Goal: Task Accomplishment & Management: Manage account settings

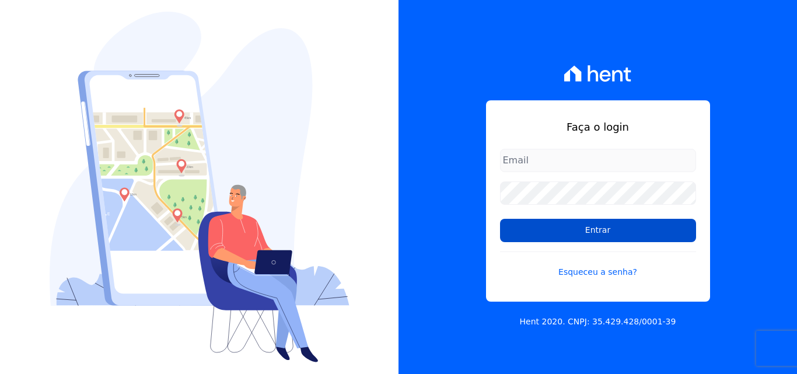
type input "[EMAIL_ADDRESS][DOMAIN_NAME]"
click at [591, 229] on input "Entrar" at bounding box center [598, 230] width 196 height 23
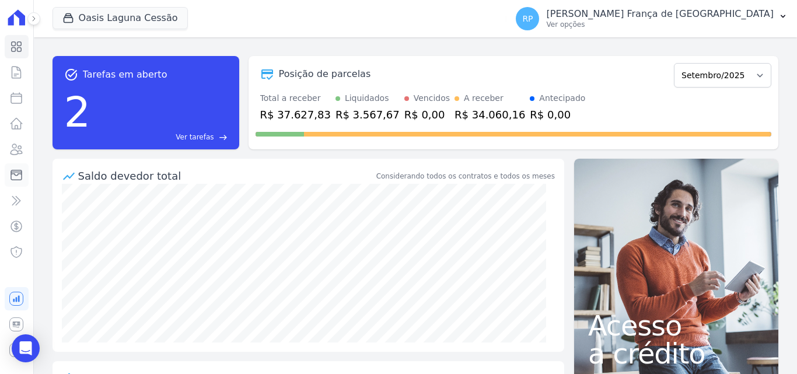
click at [19, 173] on icon at bounding box center [16, 175] width 10 height 10
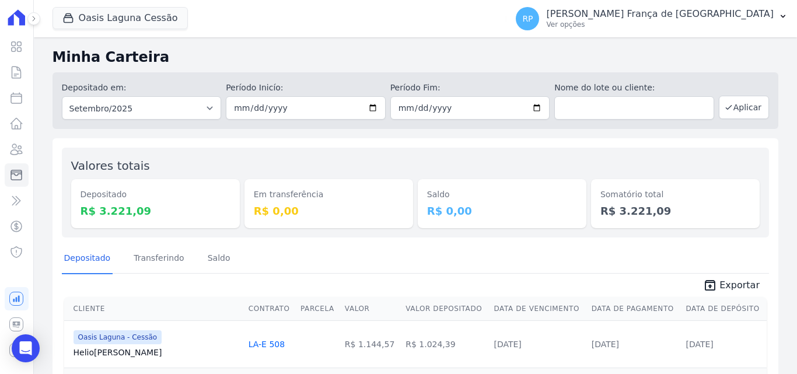
click at [120, 6] on div "Oasis Laguna Cessão Celina Guimarães - Interno Mandala - Interno Oásis - Intern…" at bounding box center [277, 18] width 450 height 38
click at [116, 16] on button "Oasis Laguna Cessão" at bounding box center [119, 18] width 135 height 22
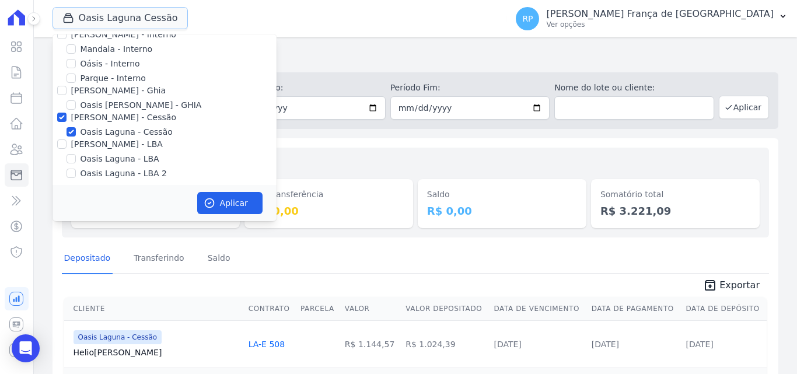
scroll to position [19, 0]
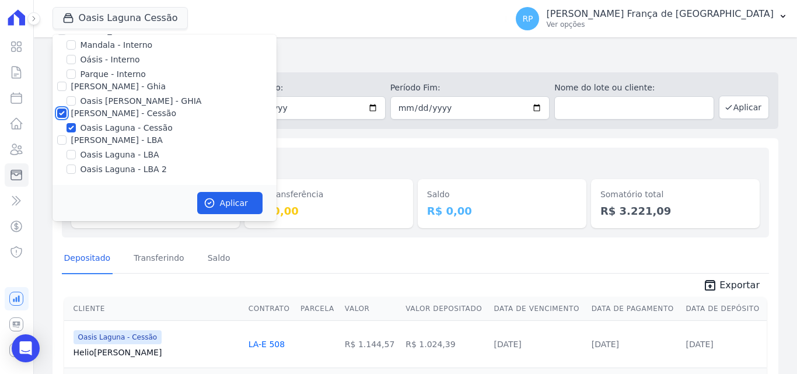
click at [58, 110] on input "Celina Guimaraes - Cessão" at bounding box center [61, 112] width 9 height 9
checkbox input "false"
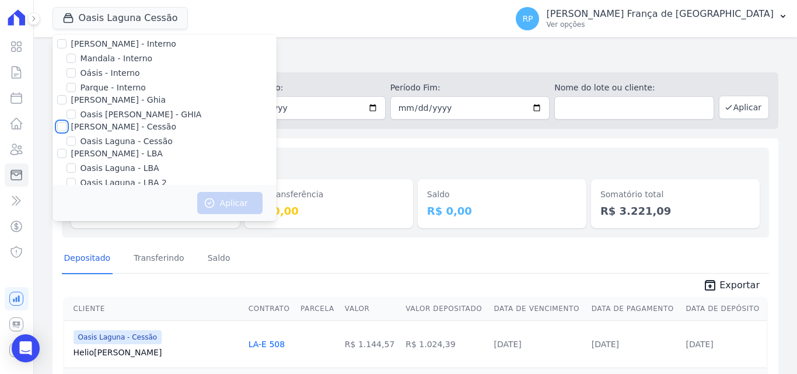
scroll to position [0, 0]
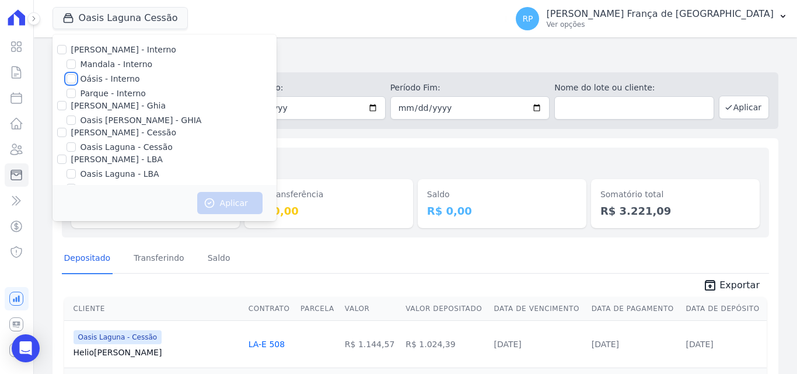
click at [73, 78] on input "Oásis - Interno" at bounding box center [70, 78] width 9 height 9
checkbox input "true"
click at [215, 202] on button "Aplicar" at bounding box center [229, 203] width 65 height 22
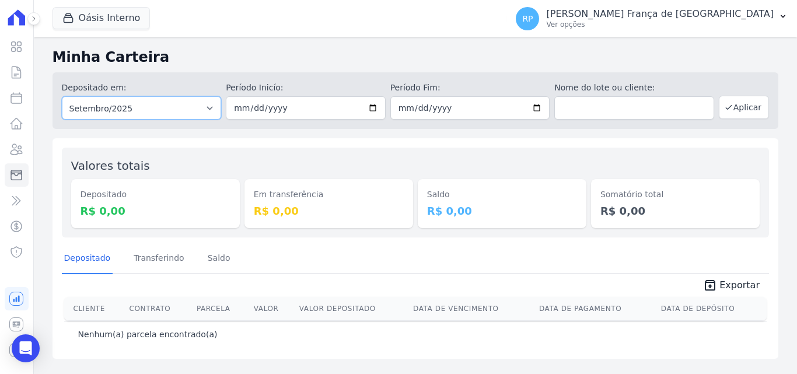
click at [151, 117] on select "Todos os meses Janeiro/2015 Fevereiro/2015 Março/2015 Abril/2015 Maio/2015 Junh…" at bounding box center [142, 107] width 160 height 23
select select "all"
click at [62, 96] on select "Todos os meses Janeiro/2015 Fevereiro/2015 Março/2015 Abril/2015 Maio/2015 Junh…" at bounding box center [142, 107] width 160 height 23
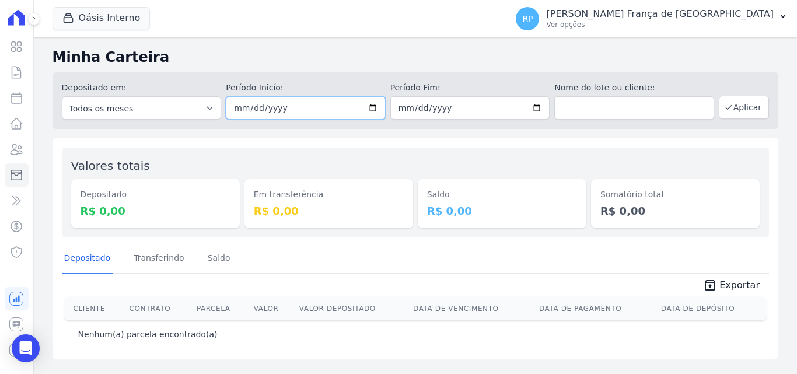
click at [377, 103] on input "date" at bounding box center [306, 107] width 160 height 23
type input "2025-09-03"
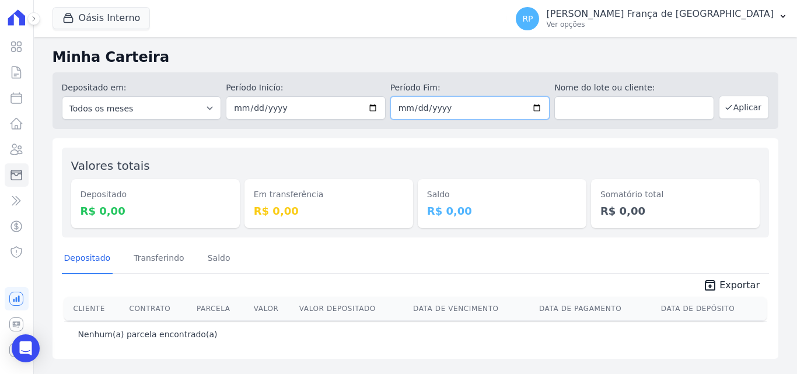
click at [538, 109] on input "date" at bounding box center [470, 107] width 160 height 23
type input "2025-09-03"
click at [728, 102] on button "Aplicar" at bounding box center [744, 107] width 50 height 23
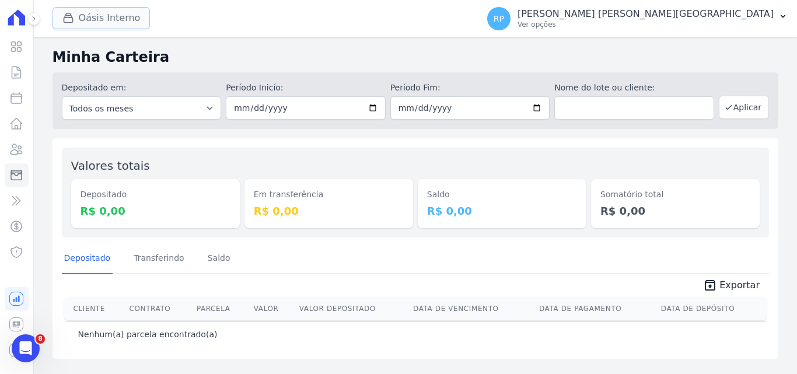
click at [104, 18] on button "Oásis Interno" at bounding box center [101, 18] width 98 height 22
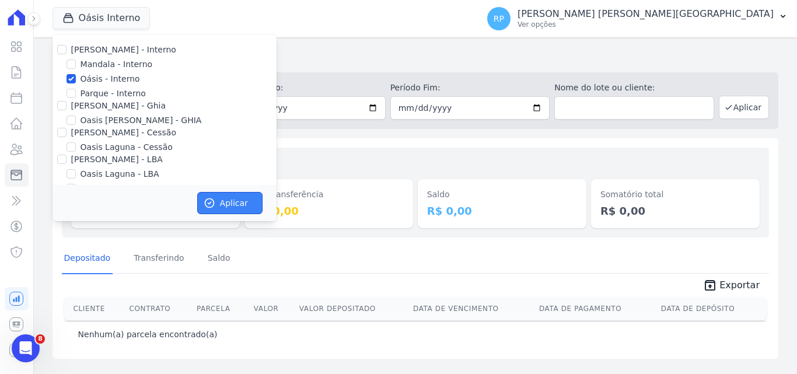
click at [207, 198] on icon "button" at bounding box center [210, 203] width 12 height 12
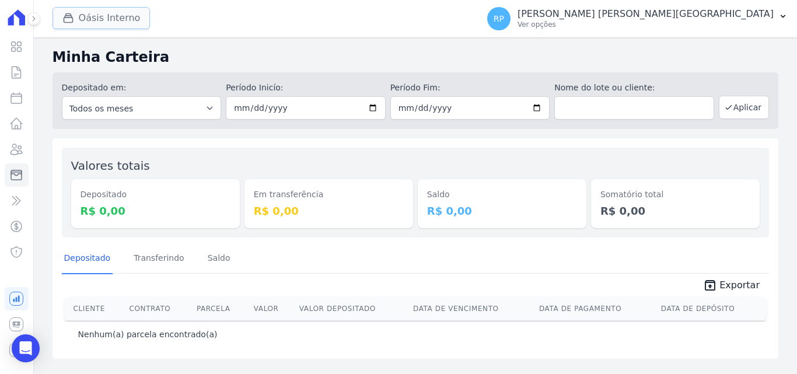
click at [88, 16] on button "Oásis Interno" at bounding box center [101, 18] width 98 height 22
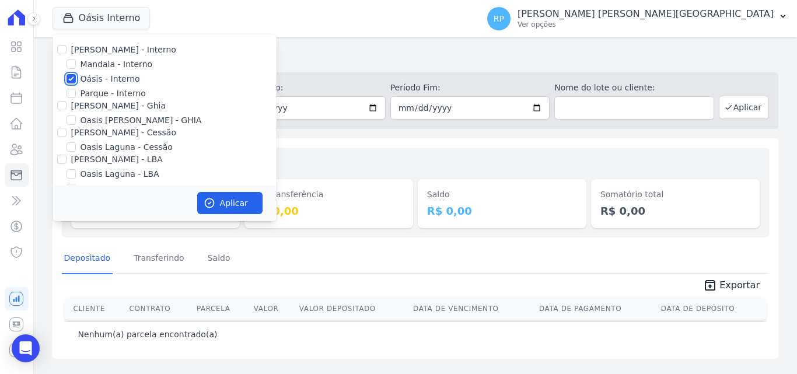
click at [72, 75] on input "Oásis - Interno" at bounding box center [70, 78] width 9 height 9
checkbox input "false"
click at [58, 107] on input "Celina Guimaraes - Ghia" at bounding box center [61, 105] width 9 height 9
checkbox input "true"
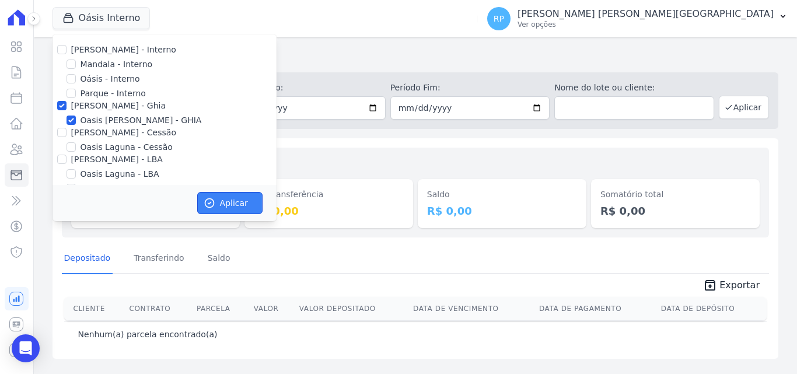
click at [247, 194] on button "Aplicar" at bounding box center [229, 203] width 65 height 22
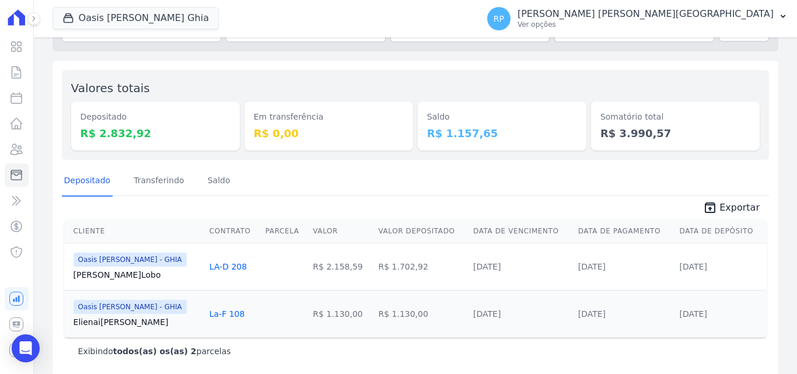
scroll to position [89, 0]
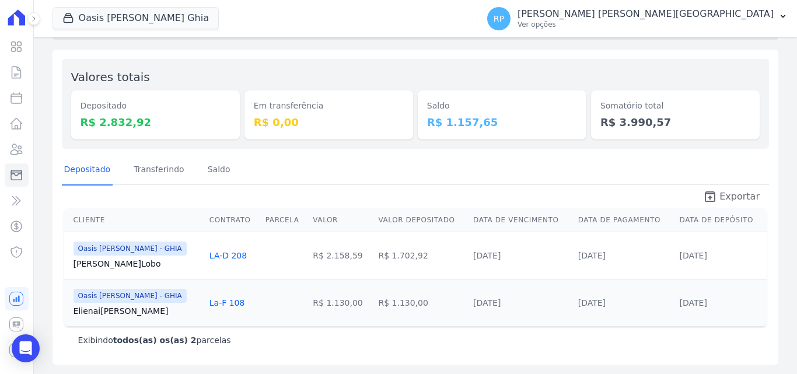
click at [730, 194] on span "Exportar" at bounding box center [739, 197] width 40 height 14
click at [122, 14] on button "Oasis Celina Guimaraes Ghia" at bounding box center [135, 18] width 166 height 22
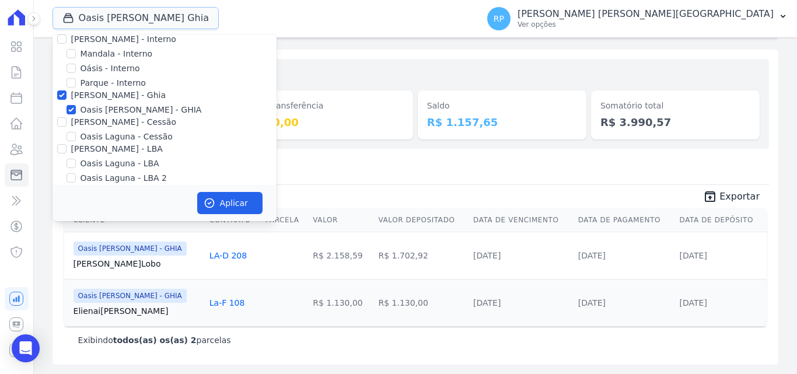
scroll to position [19, 0]
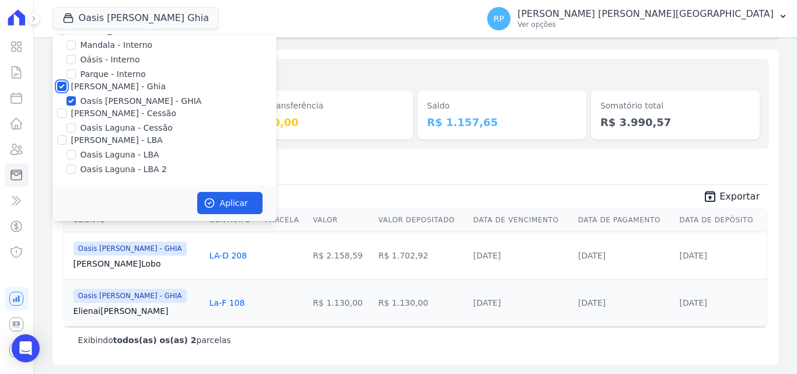
click at [62, 83] on input "Celina Guimaraes - Ghia" at bounding box center [61, 86] width 9 height 9
checkbox input "false"
click at [61, 117] on input "Celina Guimaraes - Cessão" at bounding box center [61, 112] width 9 height 9
checkbox input "true"
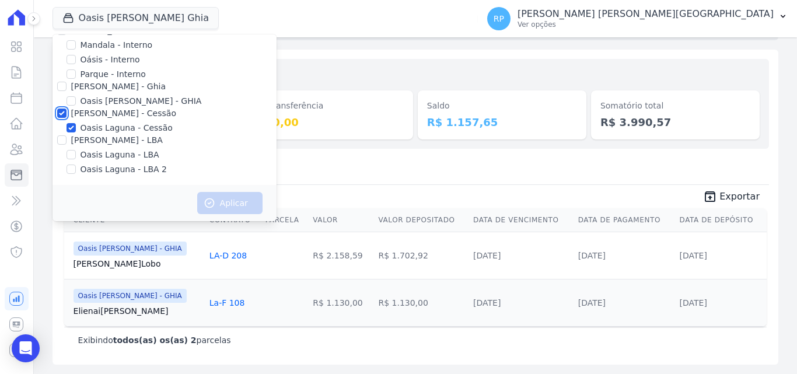
checkbox input "true"
click at [213, 209] on button "Aplicar" at bounding box center [229, 203] width 65 height 22
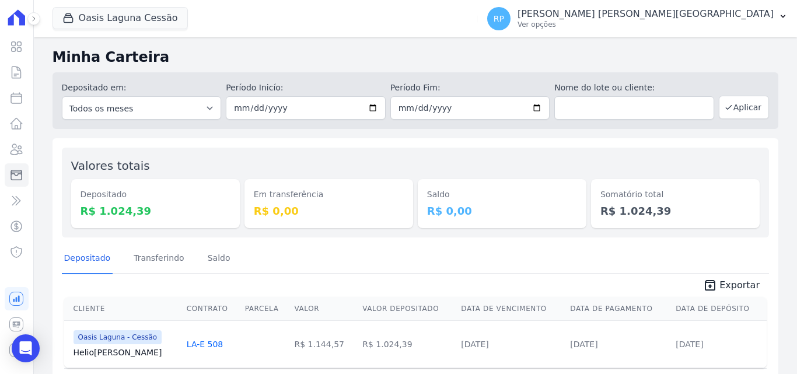
scroll to position [41, 0]
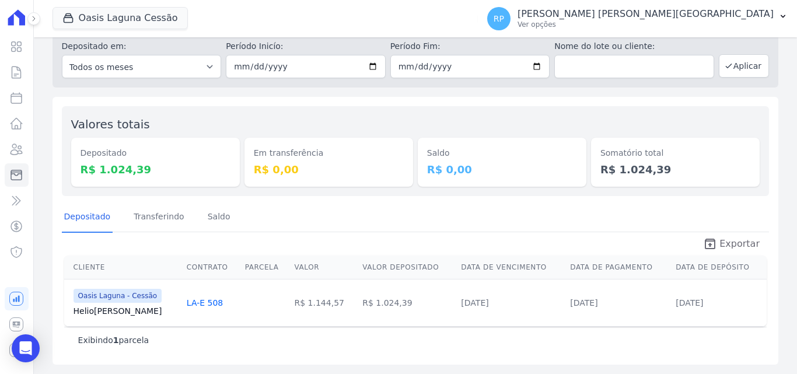
click at [708, 246] on icon "unarchive" at bounding box center [710, 244] width 14 height 14
click at [82, 14] on button "Oasis Laguna Cessão" at bounding box center [119, 18] width 135 height 22
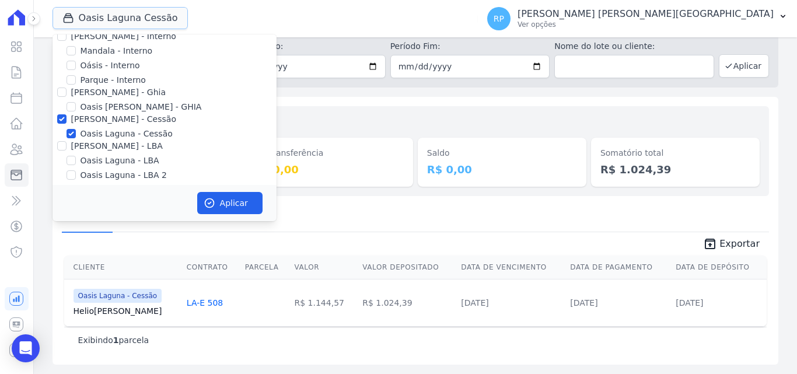
scroll to position [19, 0]
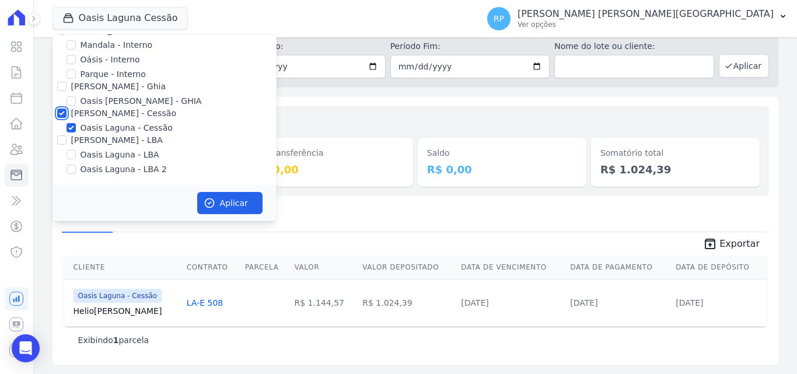
click at [58, 110] on input "Celina Guimaraes - Cessão" at bounding box center [61, 112] width 9 height 9
checkbox input "false"
click at [58, 140] on input "Celina Guimaraes - LBA" at bounding box center [61, 139] width 9 height 9
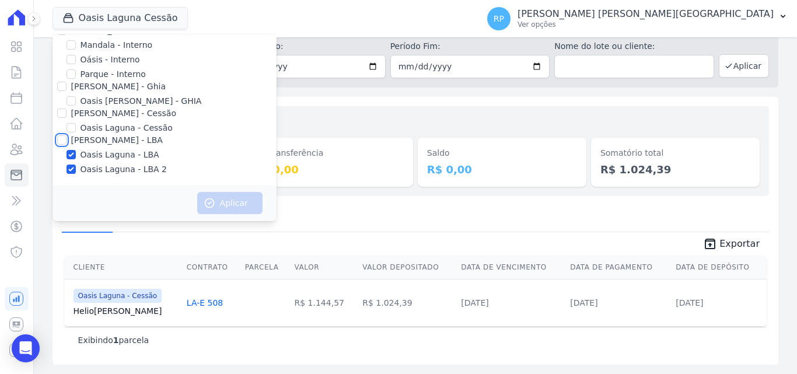
checkbox input "true"
click at [251, 206] on button "Aplicar" at bounding box center [229, 203] width 65 height 22
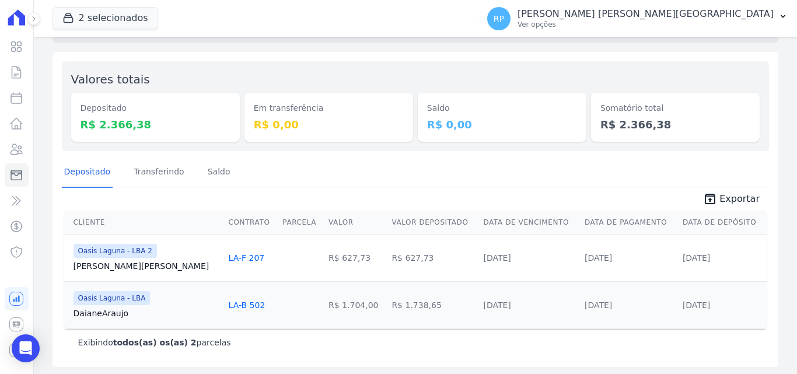
scroll to position [89, 0]
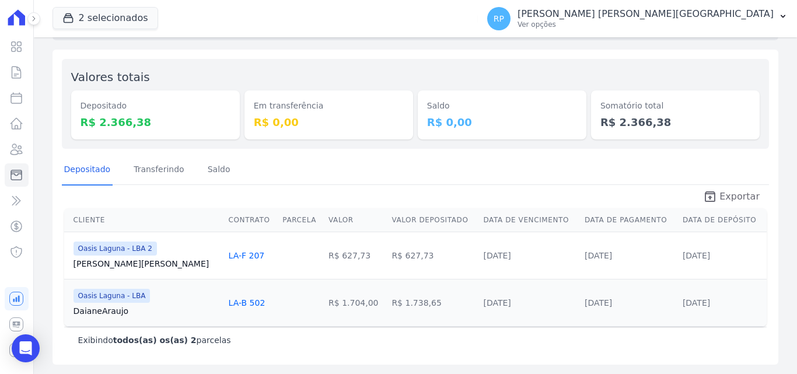
click at [724, 195] on span "Exportar" at bounding box center [739, 197] width 40 height 14
